Goal: Information Seeking & Learning: Learn about a topic

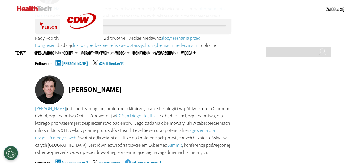
scroll to position [3396, 0]
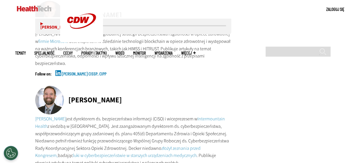
scroll to position [3281, 0]
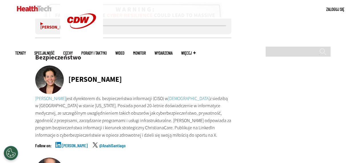
click at [73, 143] on font "[PERSON_NAME]" at bounding box center [75, 145] width 26 height 5
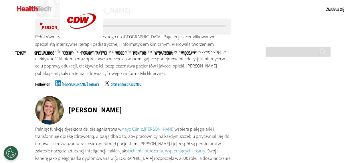
scroll to position [2916, 0]
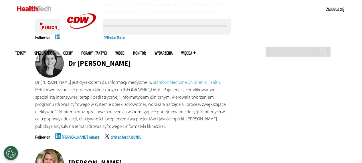
scroll to position [2844, 0]
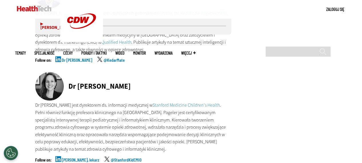
click at [78, 157] on font "[PERSON_NAME], lekarz" at bounding box center [81, 159] width 38 height 5
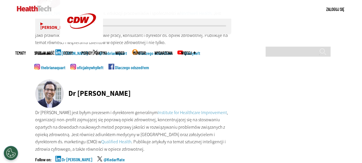
scroll to position [2741, 0]
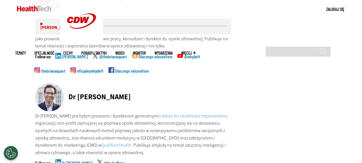
click at [77, 160] on font "Dr [PERSON_NAME]" at bounding box center [77, 162] width 30 height 5
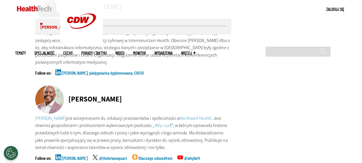
scroll to position [2638, 0]
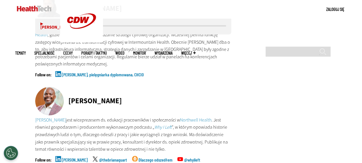
click at [72, 157] on font "[PERSON_NAME]" at bounding box center [75, 159] width 26 height 5
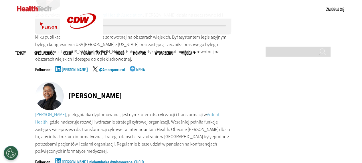
scroll to position [2546, 0]
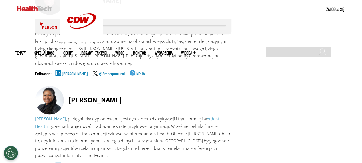
click at [73, 163] on font "[PERSON_NAME], pielęgniarka dyplomowana, CHCIO" at bounding box center [103, 166] width 82 height 5
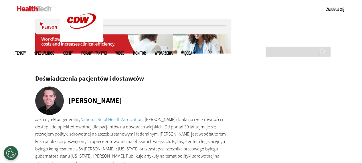
scroll to position [2443, 0]
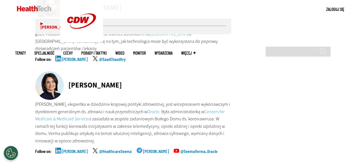
scroll to position [2271, 0]
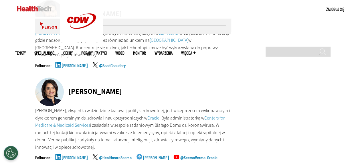
click at [71, 155] on font "[PERSON_NAME]" at bounding box center [75, 157] width 26 height 5
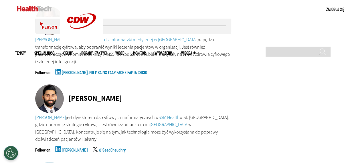
scroll to position [2183, 0]
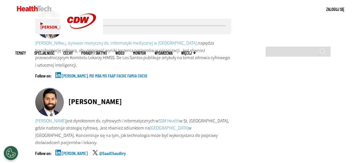
click at [66, 151] on font "[PERSON_NAME]" at bounding box center [75, 153] width 26 height 5
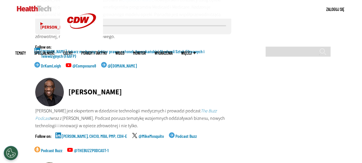
scroll to position [2019, 0]
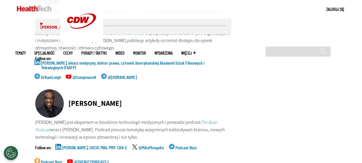
click at [70, 145] on font "[PERSON_NAME], CHCIO, MBA, PMP, CDH-E" at bounding box center [94, 147] width 65 height 5
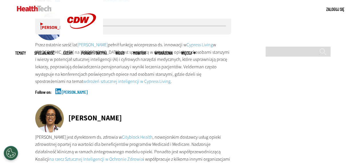
scroll to position [1889, 0]
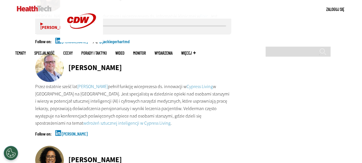
scroll to position [1824, 0]
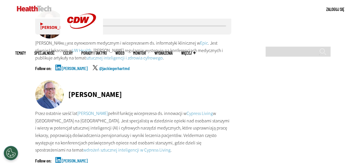
click at [69, 158] on font "[PERSON_NAME]" at bounding box center [75, 160] width 26 height 5
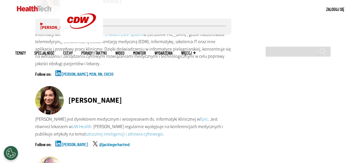
scroll to position [1744, 0]
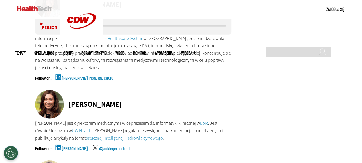
click at [73, 146] on font "[PERSON_NAME]" at bounding box center [75, 148] width 26 height 5
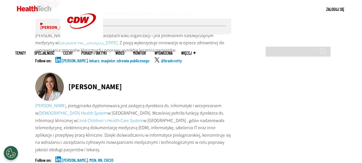
scroll to position [1656, 0]
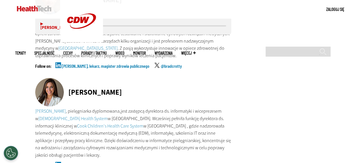
click at [84, 163] on font "[PERSON_NAME], MSN, RN, CHCIO" at bounding box center [88, 165] width 52 height 5
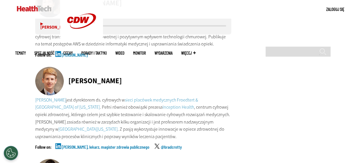
scroll to position [1572, 0]
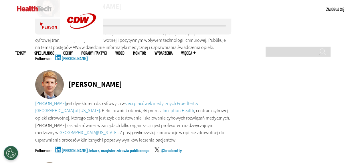
click at [95, 147] on font "[PERSON_NAME], lekarz, magister zdrowia publicznego" at bounding box center [106, 149] width 88 height 5
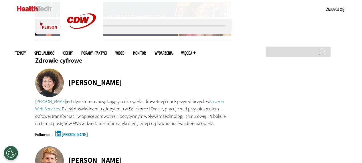
scroll to position [1485, 0]
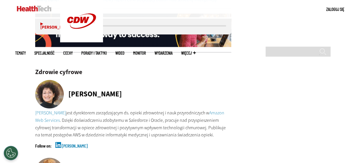
click at [84, 143] on font "[PERSON_NAME]" at bounding box center [75, 145] width 26 height 5
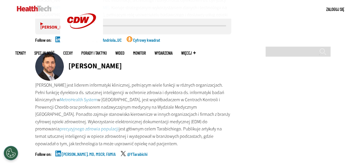
scroll to position [1305, 0]
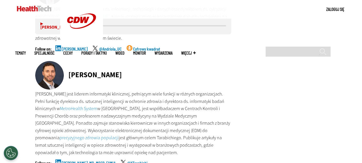
click at [78, 160] on font "[PERSON_NAME], MD, MSCR, FAMIA" at bounding box center [89, 162] width 54 height 5
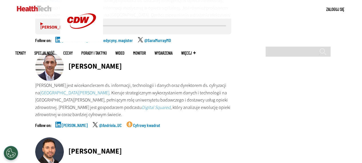
scroll to position [1217, 0]
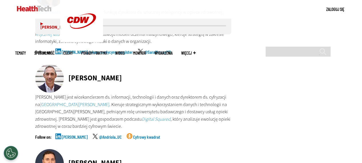
click at [65, 134] on font "[PERSON_NAME]" at bounding box center [75, 136] width 26 height 5
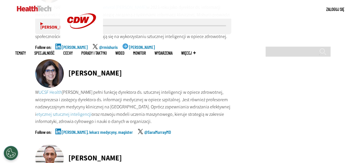
scroll to position [1125, 0]
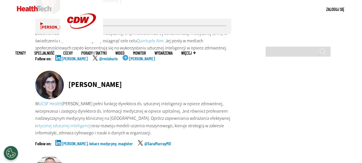
click at [114, 141] on font "[PERSON_NAME], lekarz medycyny, magister" at bounding box center [97, 143] width 71 height 5
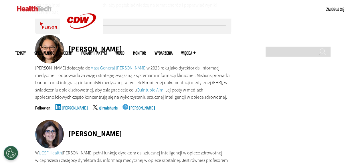
scroll to position [1053, 0]
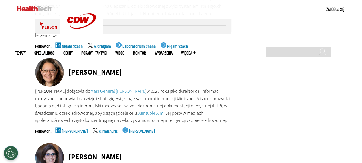
click at [70, 128] on font "[PERSON_NAME]" at bounding box center [75, 130] width 26 height 5
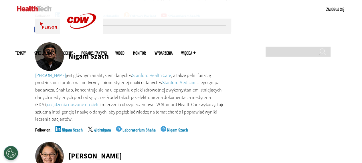
scroll to position [958, 0]
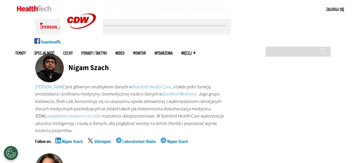
click at [71, 139] on font "Nigam Szach" at bounding box center [72, 141] width 21 height 5
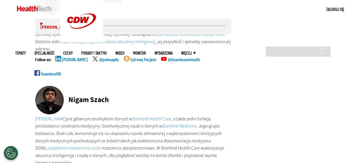
scroll to position [923, 0]
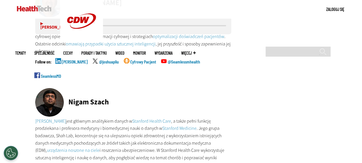
drag, startPoint x: 70, startPoint y: 83, endPoint x: 212, endPoint y: 141, distance: 152.9
click at [212, 141] on div "Nigam Szach [PERSON_NAME] jest głównym analitykiem danych w Stanford Health Car…" at bounding box center [133, 138] width 196 height 100
copy div "[PERSON_NAME] jest głównym analitykiem danych w Stanford Health Care , a także …"
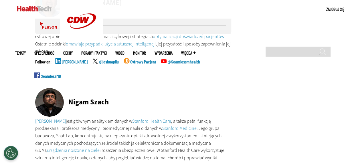
click at [70, 60] on font "[PERSON_NAME]" at bounding box center [75, 61] width 26 height 5
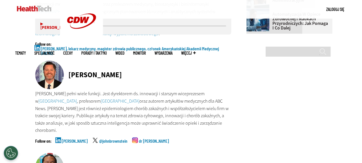
scroll to position [755, 0]
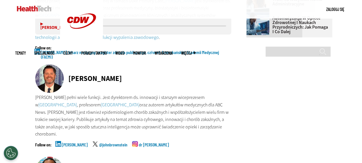
click at [80, 143] on font "[PERSON_NAME]" at bounding box center [75, 144] width 26 height 5
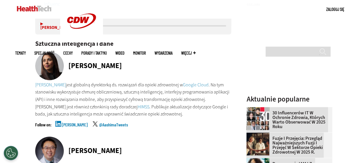
scroll to position [583, 0]
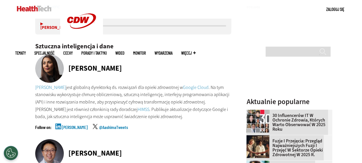
click at [70, 127] on font "[PERSON_NAME]" at bounding box center [75, 127] width 26 height 5
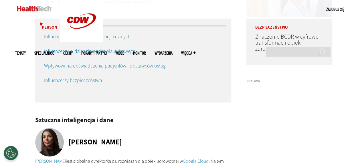
scroll to position [479, 0]
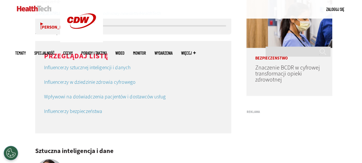
click at [90, 82] on font "Influencerzy w dziedzinie zdrowia cyfrowego" at bounding box center [89, 81] width 91 height 7
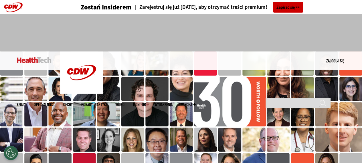
scroll to position [479, 0]
